Goal: Check status: Check status

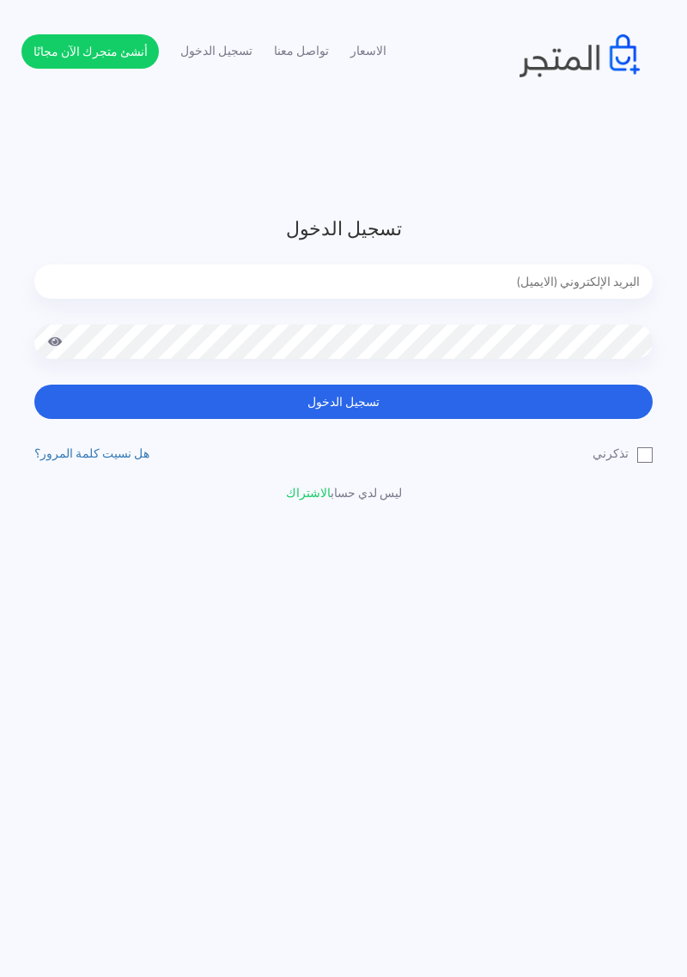
type input "[EMAIL_ADDRESS][DOMAIN_NAME]"
click at [34, 385] on button "تسجيل الدخول" at bounding box center [343, 402] width 618 height 34
click at [480, 406] on button "تسجيل الدخول" at bounding box center [343, 402] width 618 height 34
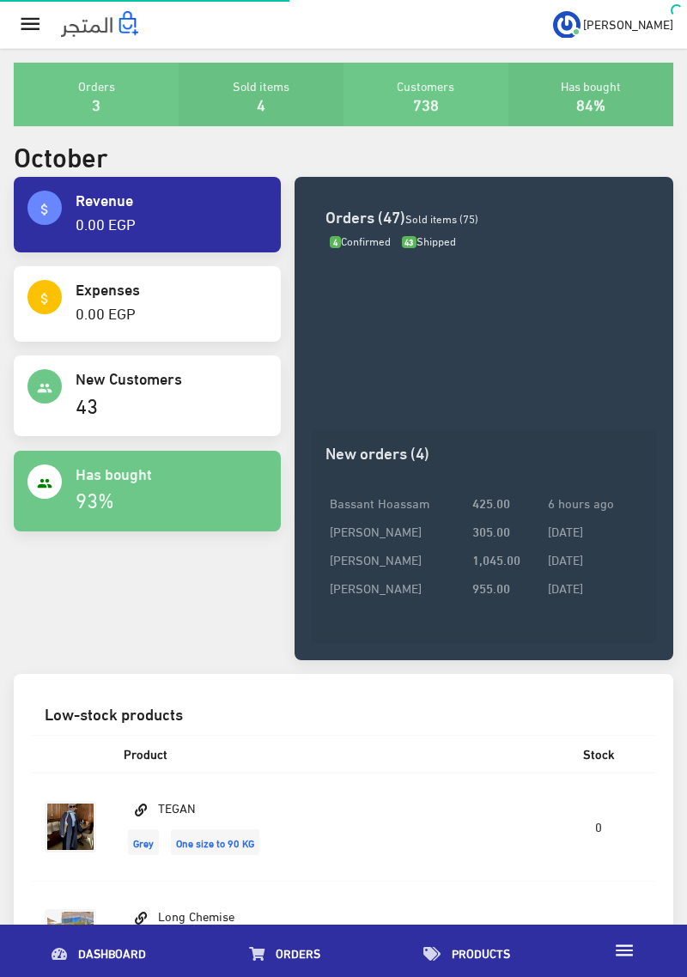
scroll to position [48, 0]
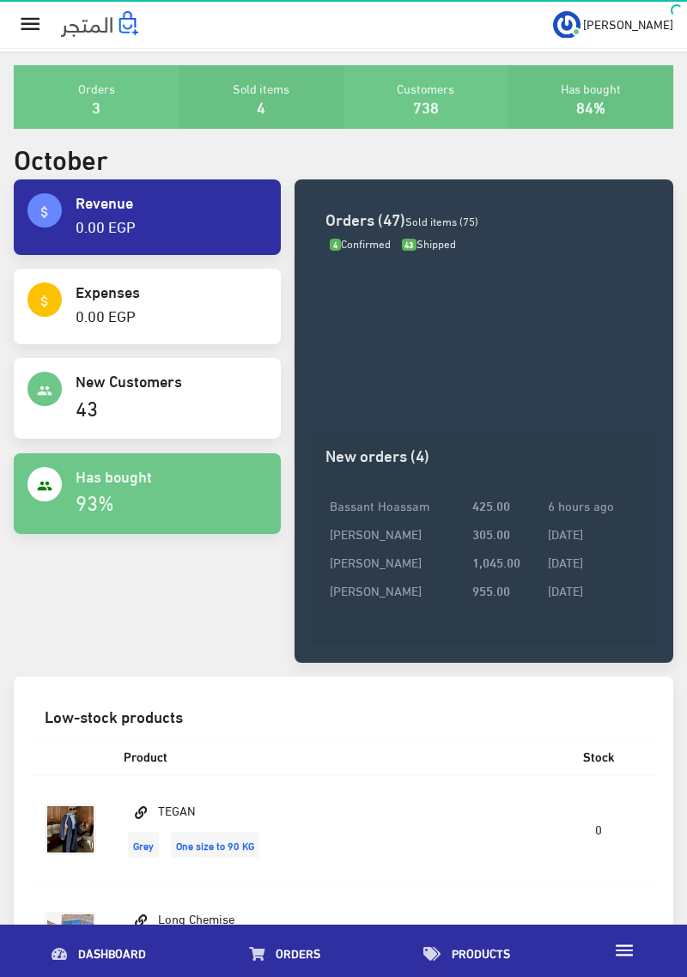
click at [499, 499] on strong "425.00" at bounding box center [491, 505] width 38 height 19
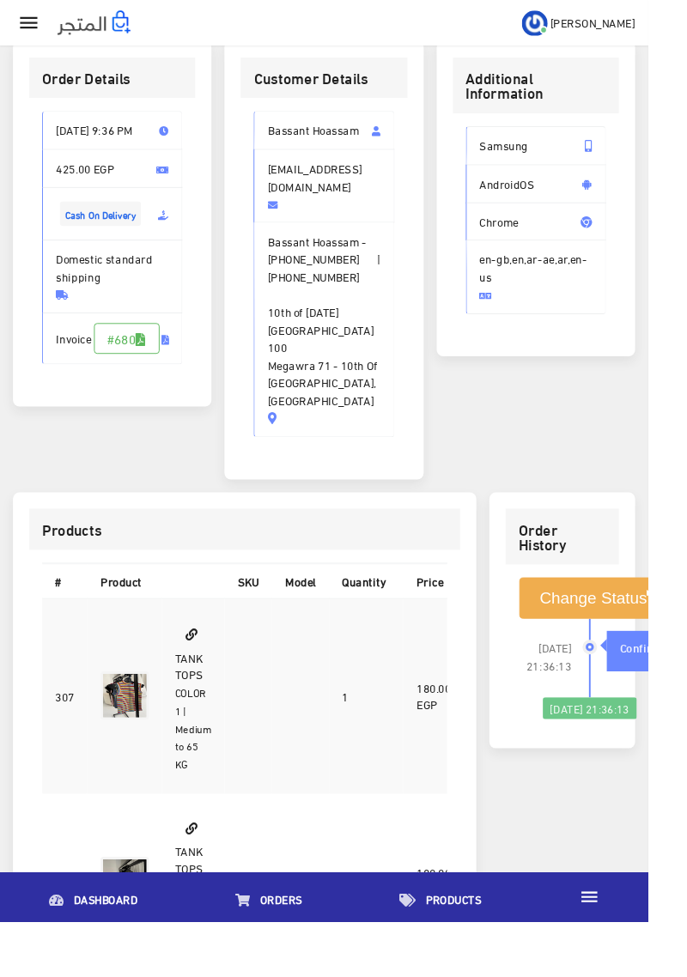
scroll to position [407, 0]
